Goal: Task Accomplishment & Management: Use online tool/utility

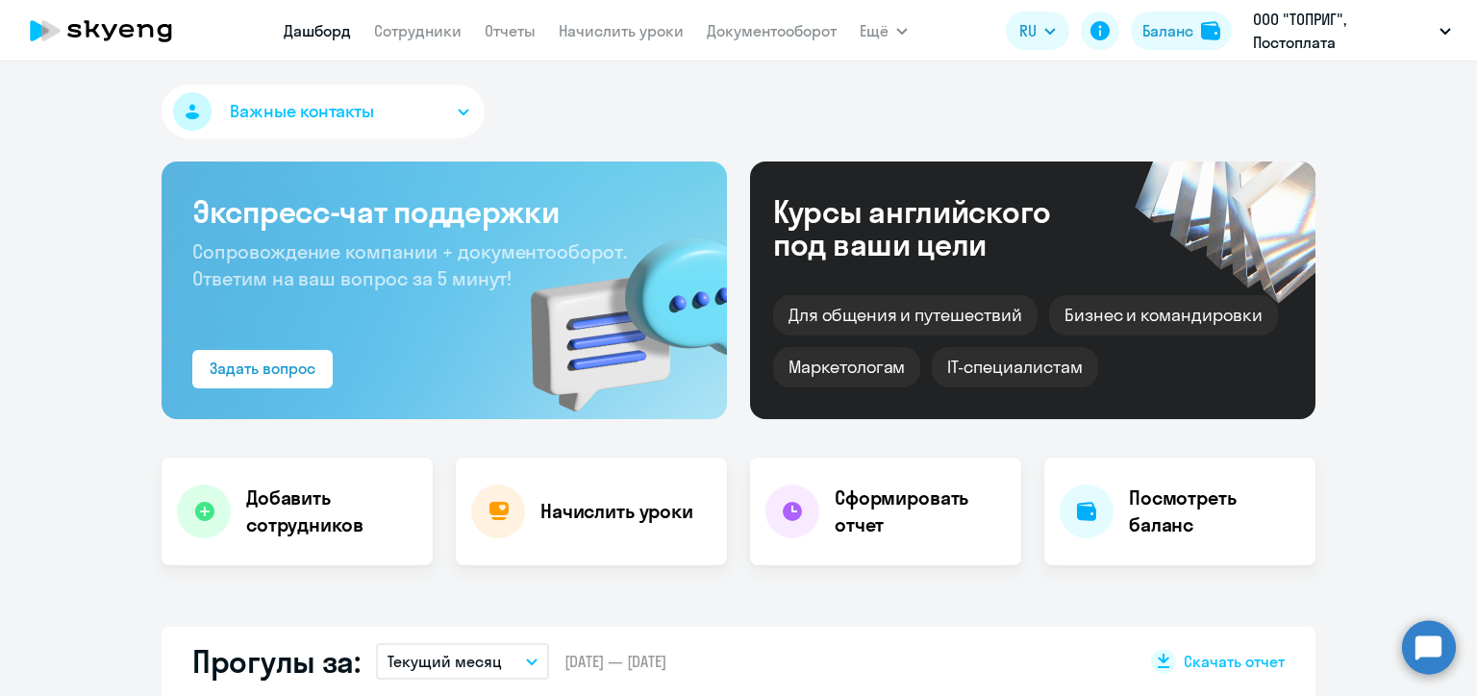
select select "30"
click at [630, 36] on link "Начислить уроки" at bounding box center [621, 30] width 125 height 19
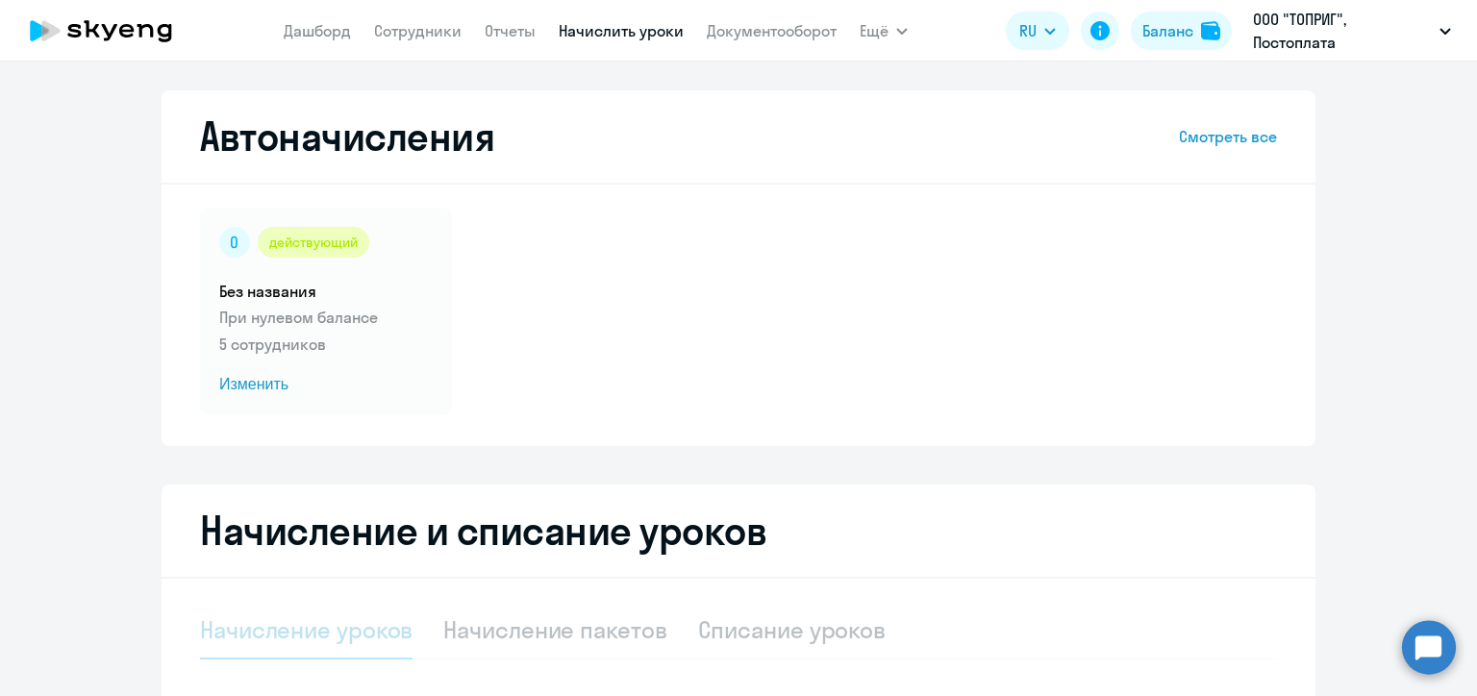
select select "10"
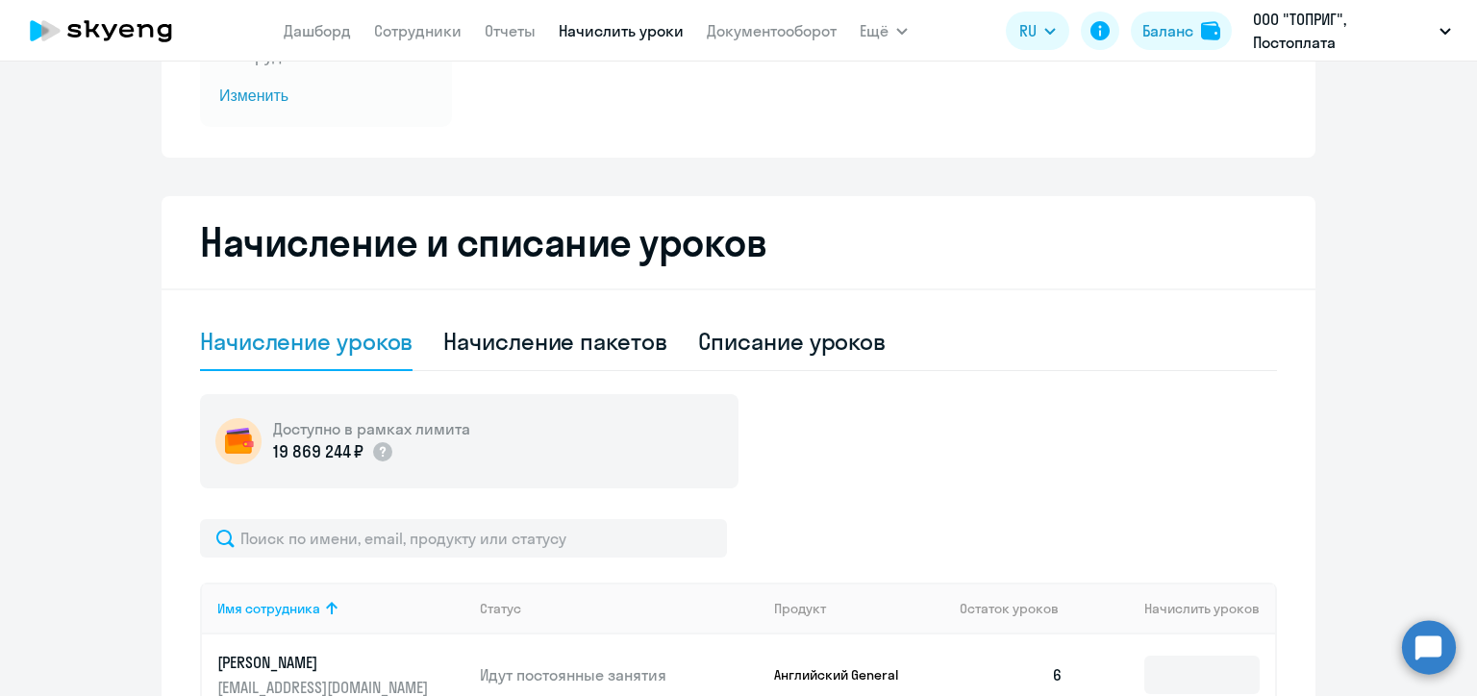
scroll to position [481, 0]
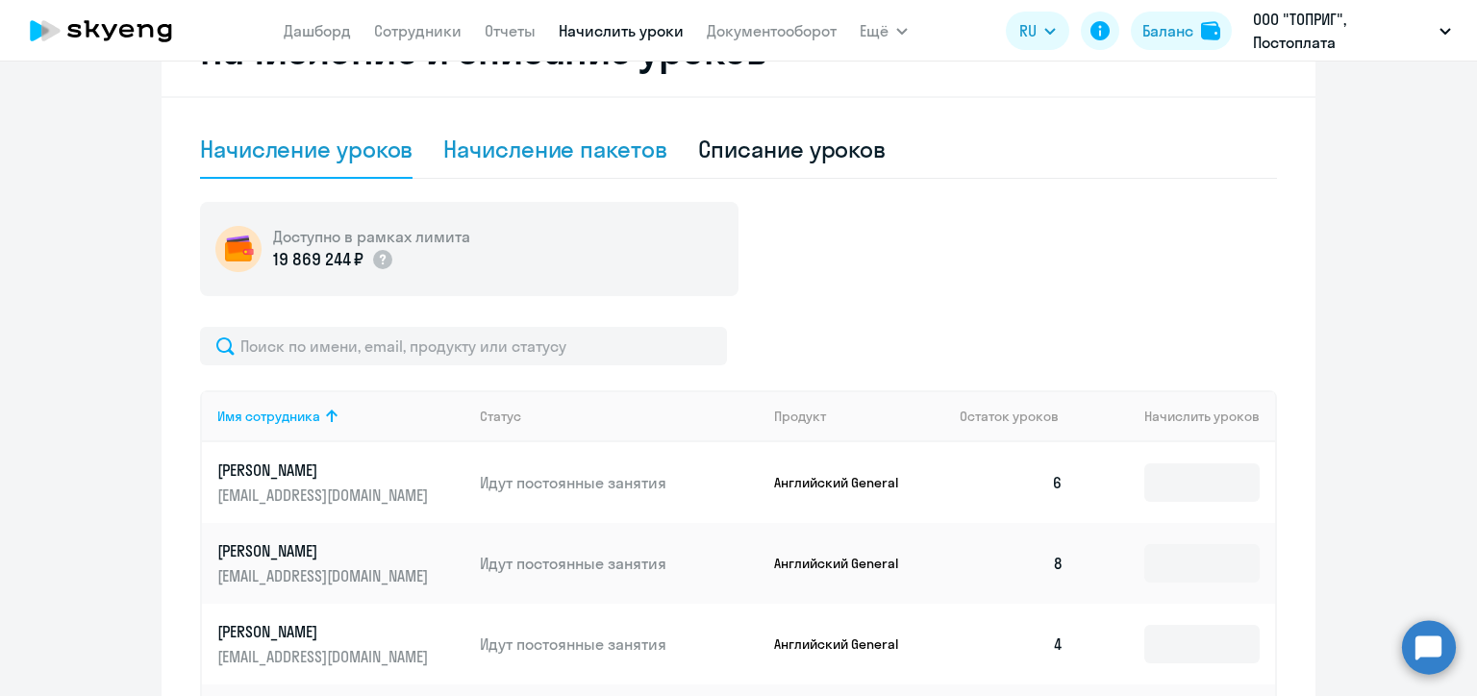
click at [553, 150] on div "Начисление пакетов" at bounding box center [554, 149] width 223 height 31
select select "10"
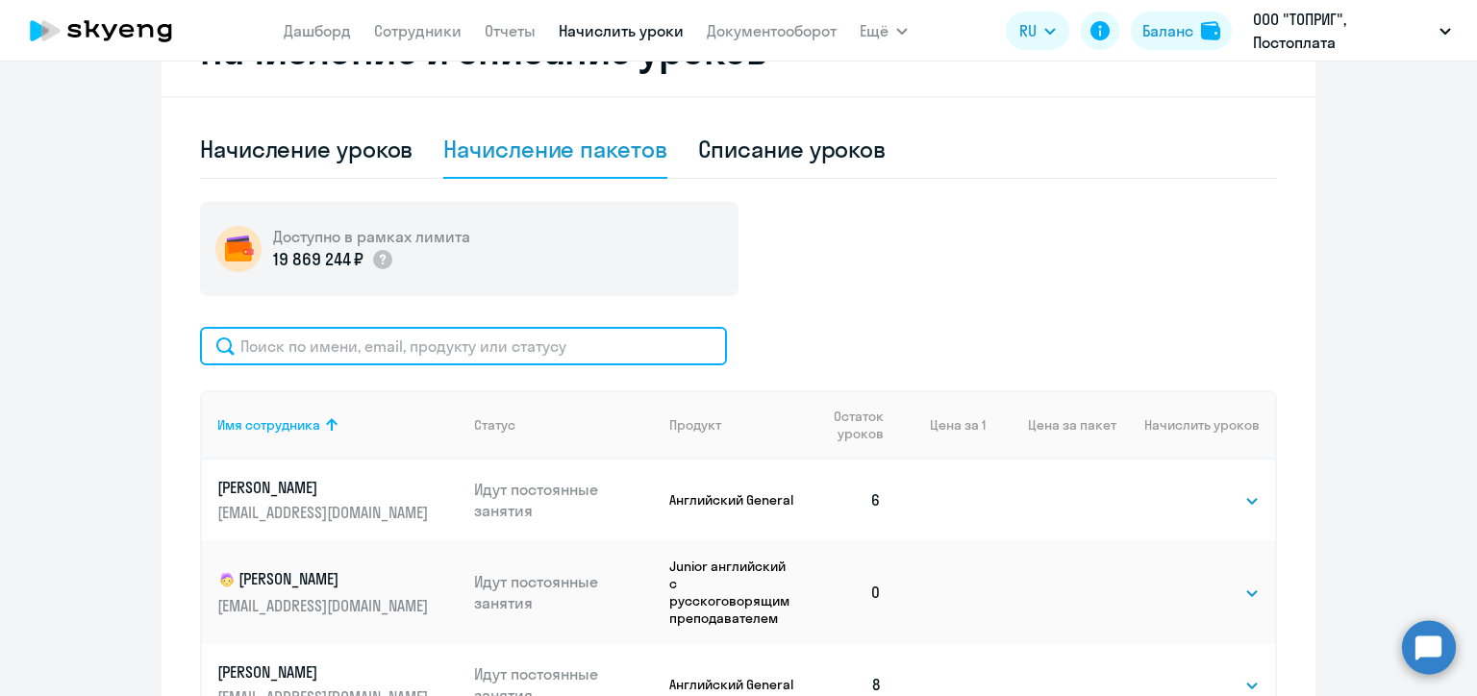
click at [426, 346] on input "text" at bounding box center [463, 346] width 527 height 38
paste input "[EMAIL_ADDRESS][DOMAIN_NAME]"
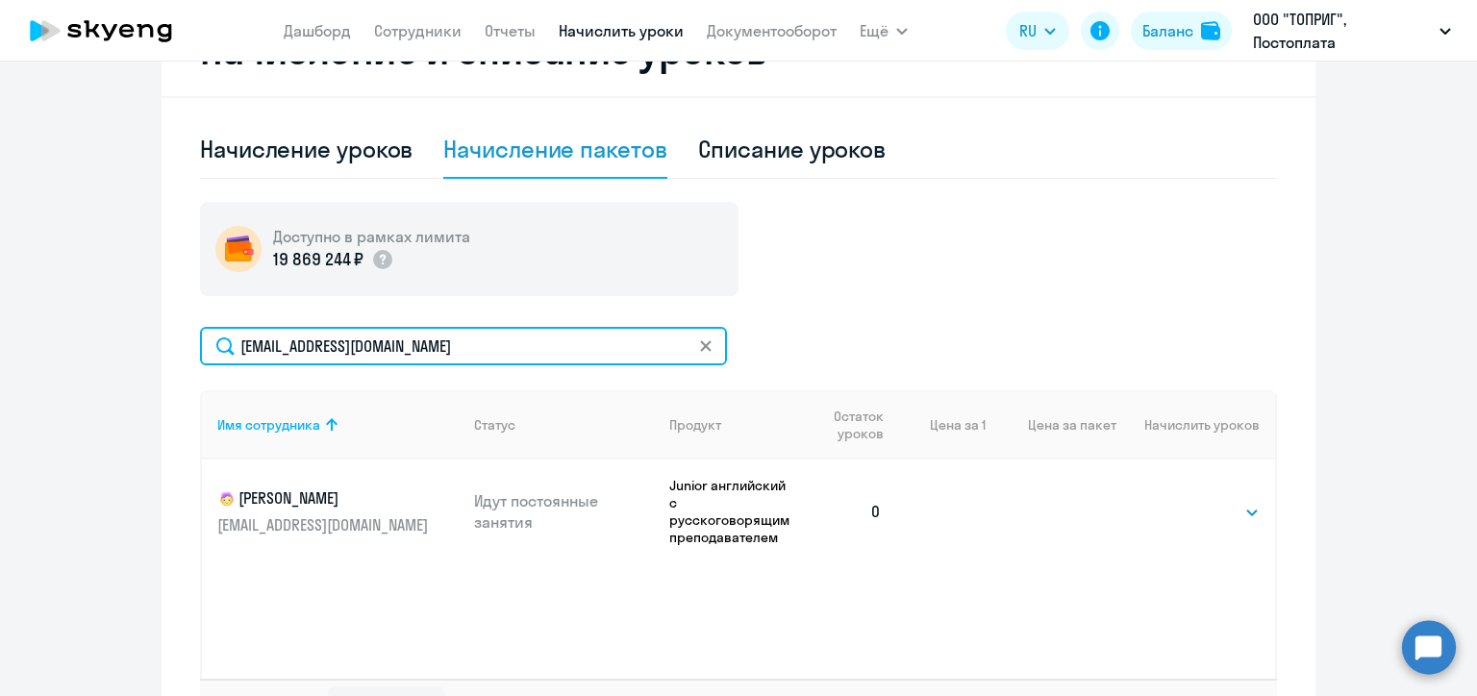
type input "[EMAIL_ADDRESS][DOMAIN_NAME]"
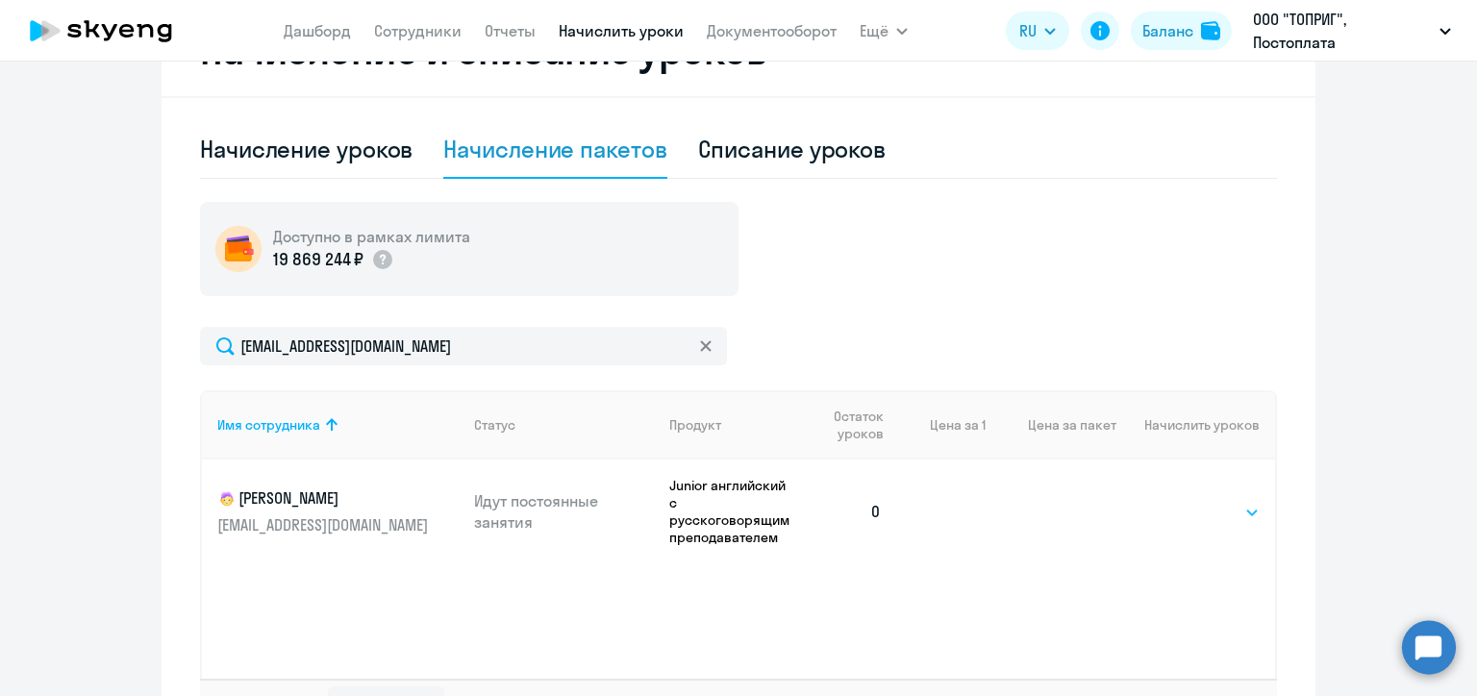
click at [1215, 520] on select "Выбрать 4 8 16 32 64 96 128" at bounding box center [1220, 512] width 79 height 23
select select "8"
click at [1181, 501] on select "Выбрать 4 8 16 32 64 96 128" at bounding box center [1220, 512] width 79 height 23
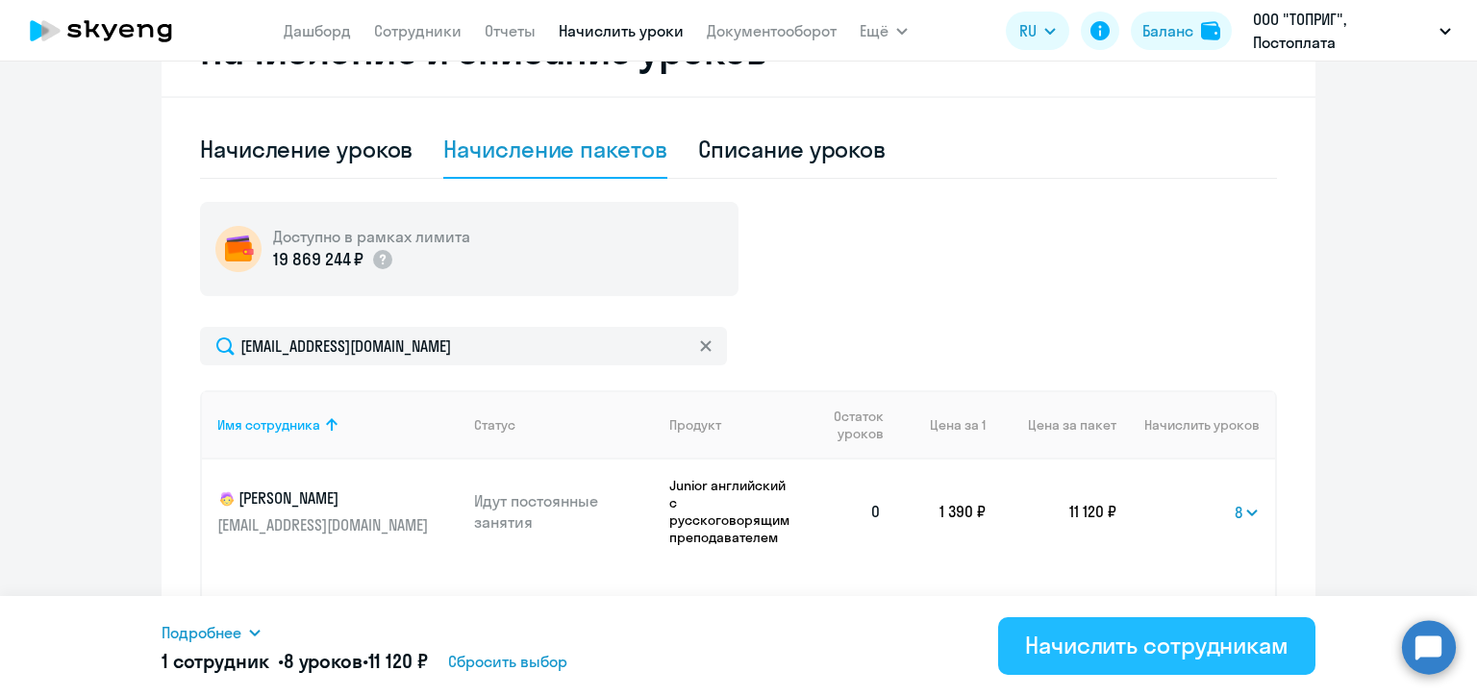
click at [1250, 646] on div "Начислить сотрудникам" at bounding box center [1156, 645] width 263 height 31
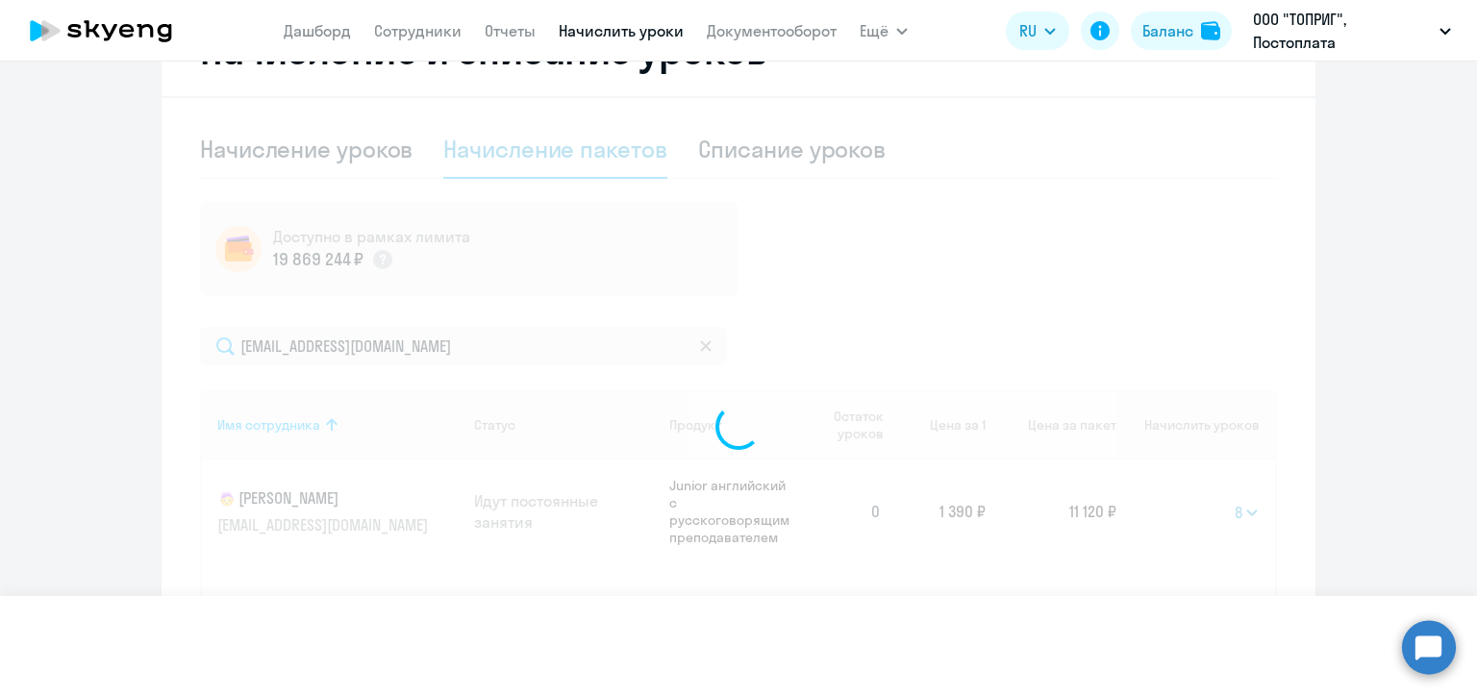
select select
